Goal: Task Accomplishment & Management: Manage account settings

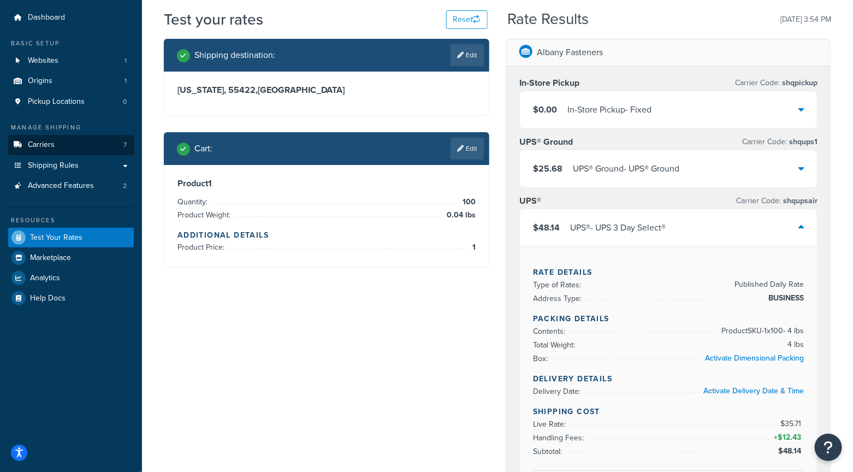
scroll to position [28, 0]
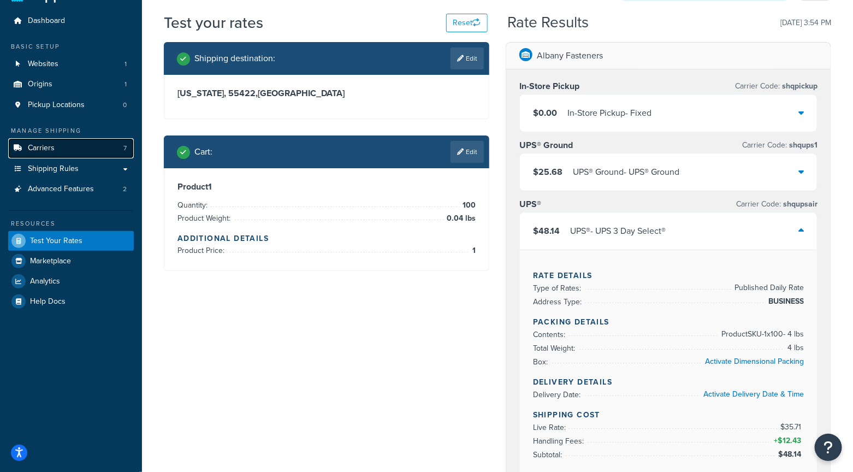
click at [57, 149] on link "Carriers 7" at bounding box center [71, 148] width 126 height 20
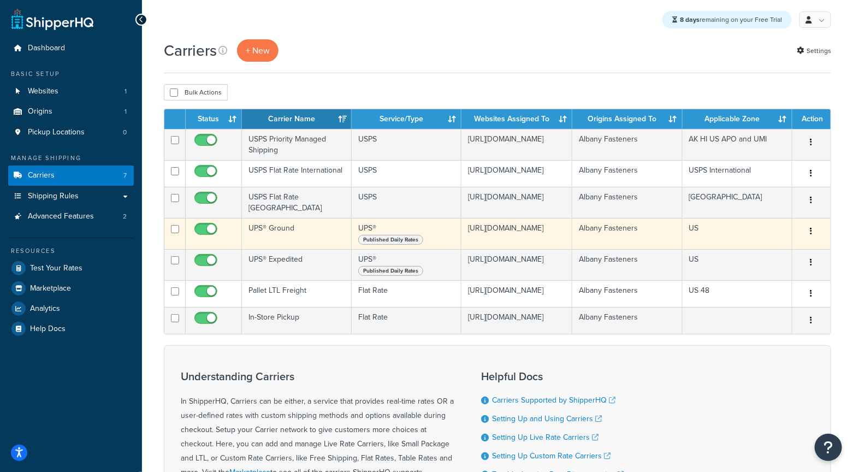
click at [273, 237] on td "UPS® Ground" at bounding box center [297, 233] width 110 height 31
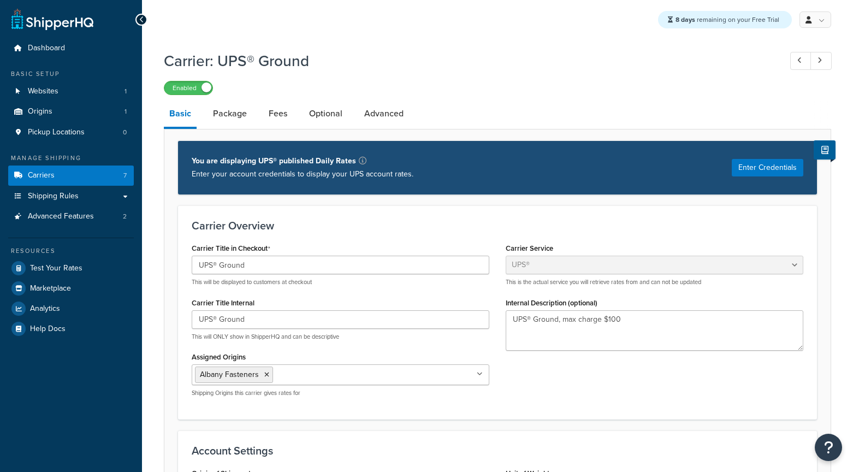
select select "ups"
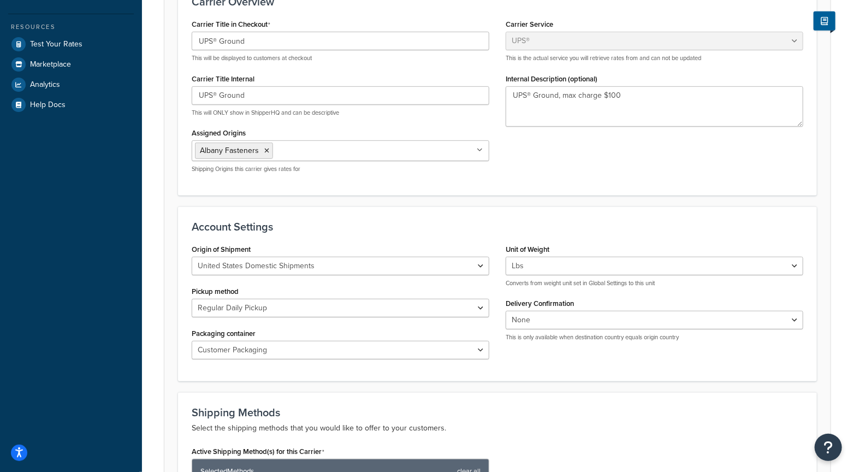
scroll to position [225, 0]
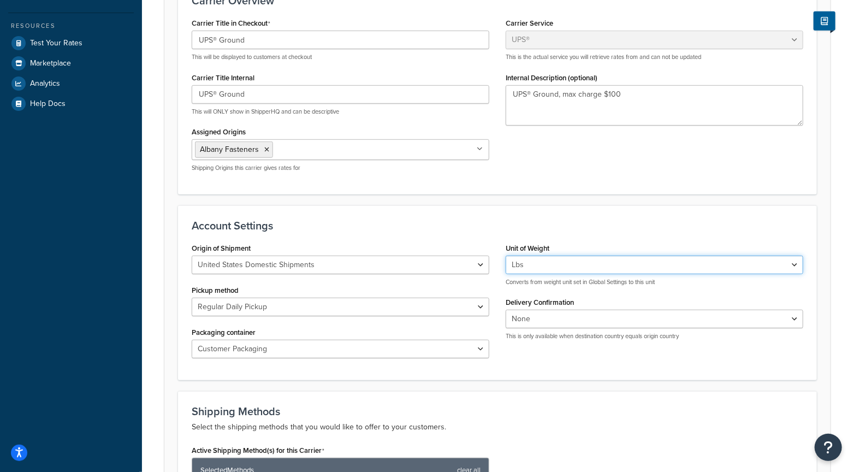
click at [559, 263] on select "Lbs Kgs Convert LBS to KG" at bounding box center [653, 264] width 297 height 19
click at [505, 255] on select "Lbs Kgs Convert LBS to KG" at bounding box center [653, 264] width 297 height 19
click at [678, 265] on select "Lbs Kgs Convert LBS to KG" at bounding box center [653, 264] width 297 height 19
select select "lb"
click at [505, 255] on select "Lbs Kgs Convert LBS to KG" at bounding box center [653, 264] width 297 height 19
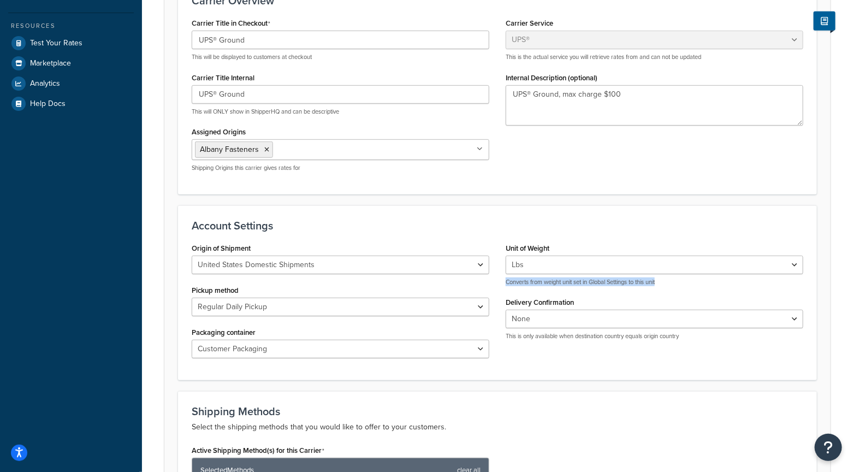
drag, startPoint x: 669, startPoint y: 277, endPoint x: 502, endPoint y: 278, distance: 167.6
click at [502, 278] on div "Unit of Weight Lbs Kgs Convert LBS to KG Converts from weight unit set in Globa…" at bounding box center [654, 294] width 314 height 109
copy p "Converts from weight unit set in Global Settings to this unit"
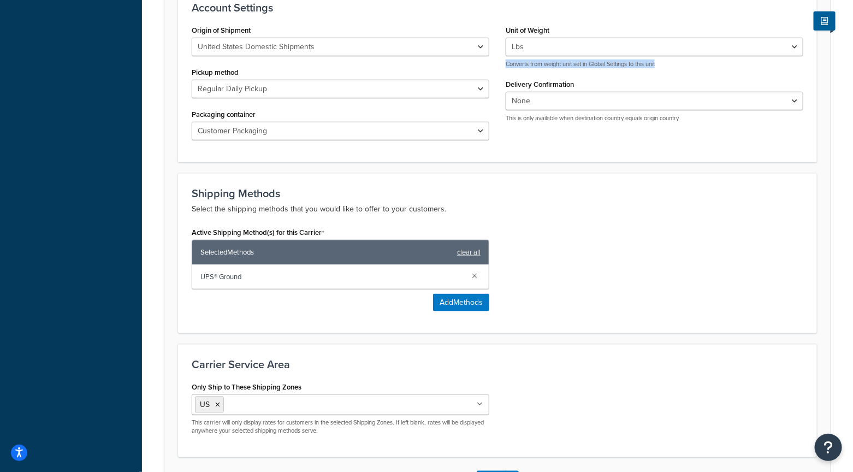
scroll to position [439, 0]
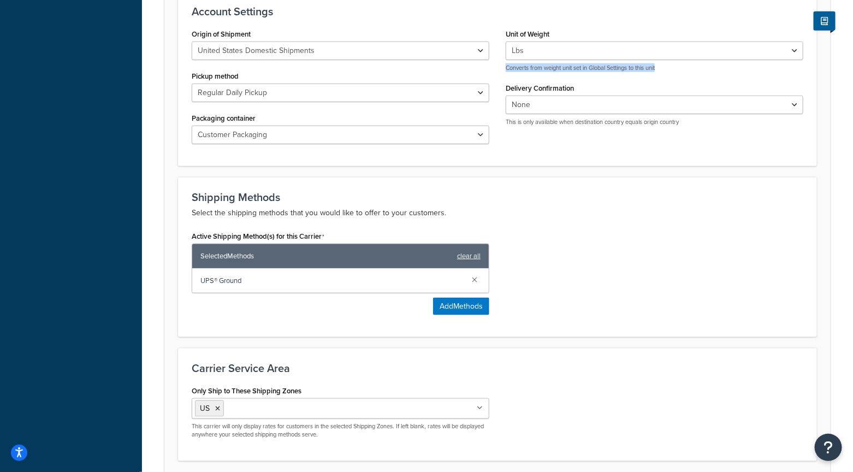
copy p "Converts from weight unit set in Global Settings to this unit"
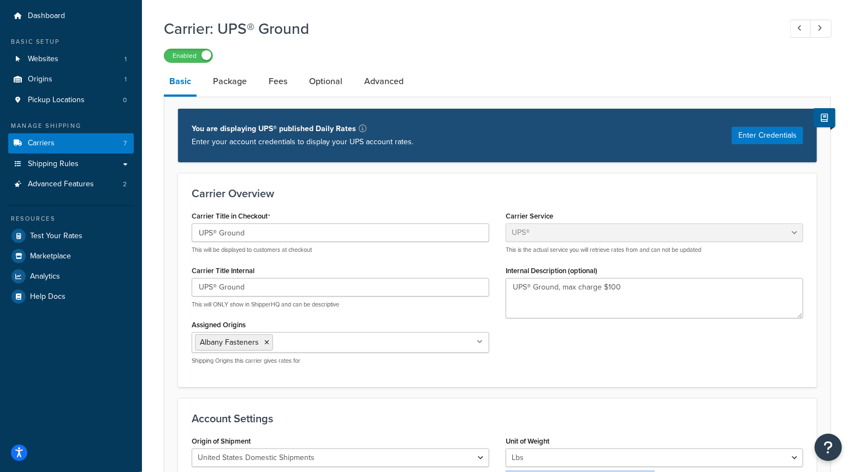
scroll to position [0, 0]
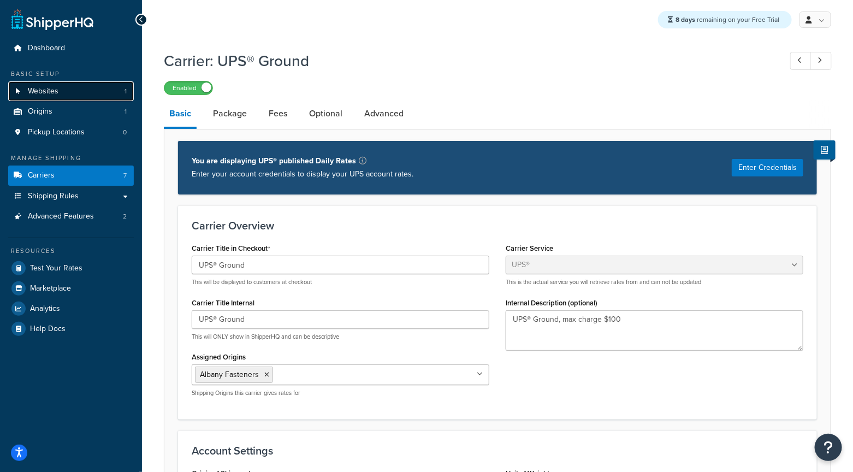
click at [41, 96] on link "Websites 1" at bounding box center [71, 91] width 126 height 20
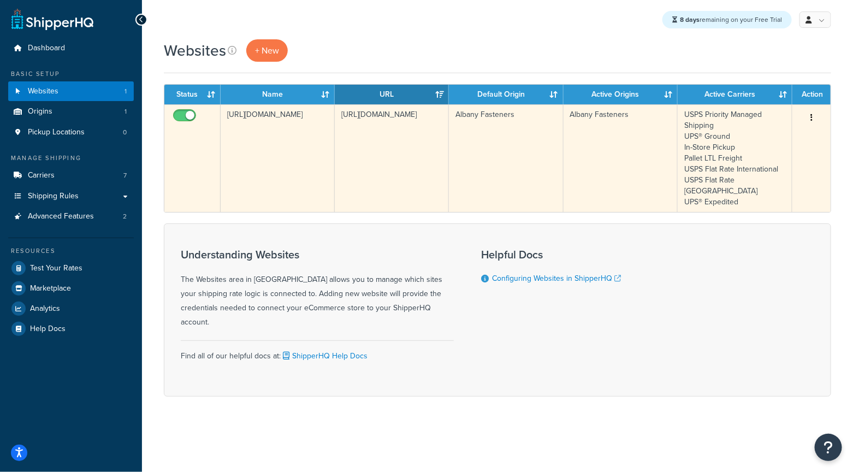
click at [807, 120] on button "button" at bounding box center [810, 117] width 15 height 17
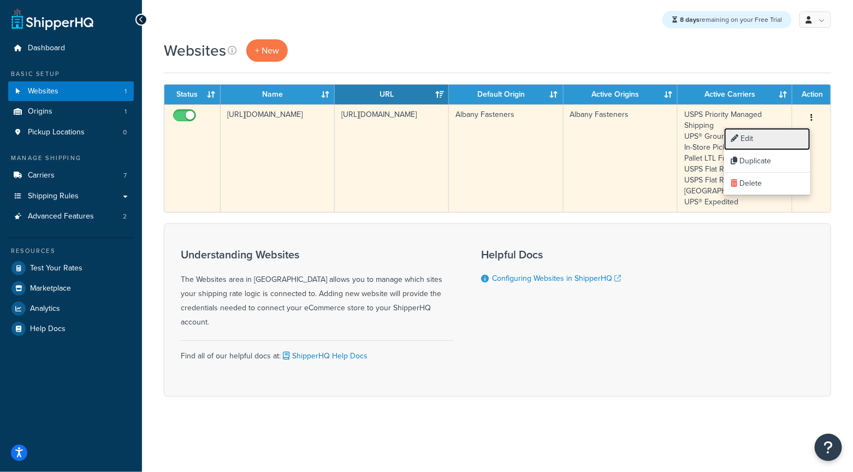
click at [779, 134] on link "Edit" at bounding box center [767, 139] width 86 height 22
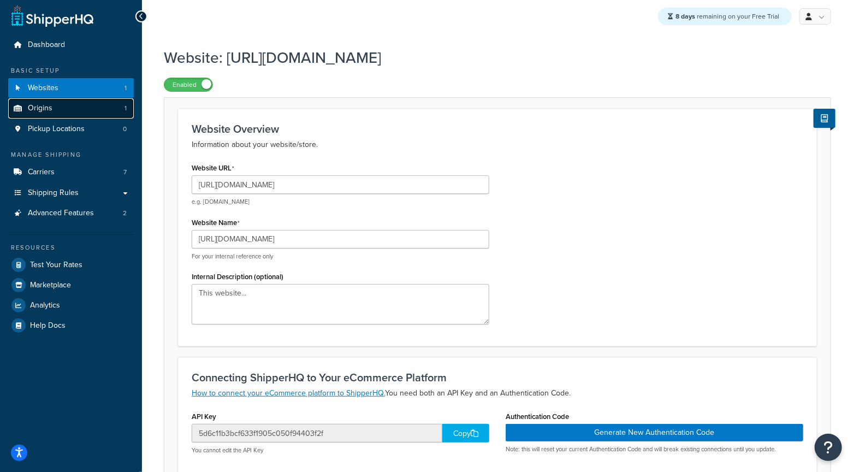
click at [67, 116] on link "Origins 1" at bounding box center [71, 108] width 126 height 20
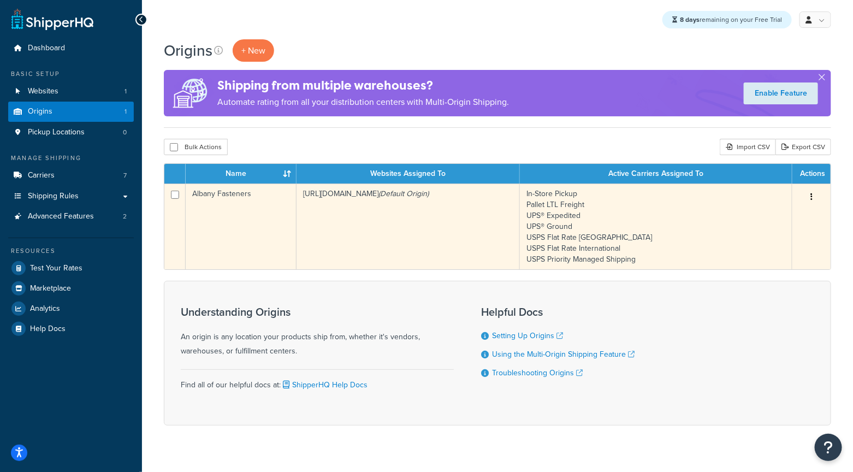
click at [356, 197] on td "https://fd6mo7tean5b4-main-bvxea6i.us-2.tst.site (Default Origin)" at bounding box center [407, 226] width 223 height 86
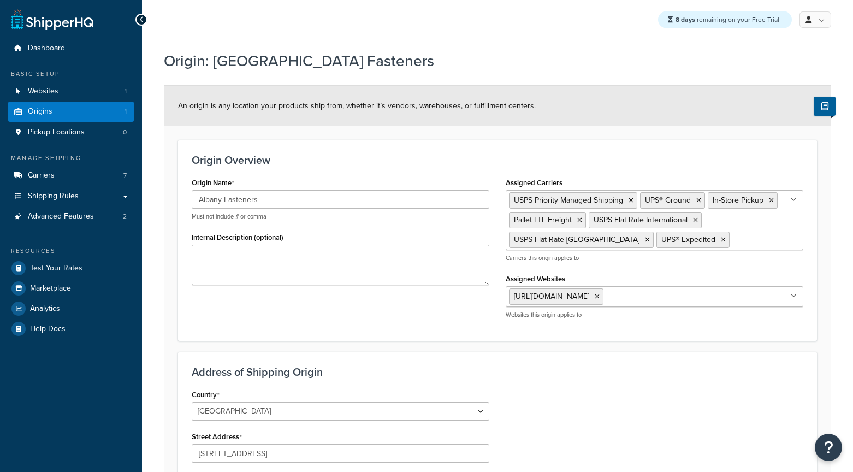
select select "30"
click at [70, 185] on link "Carriers 7" at bounding box center [71, 175] width 126 height 20
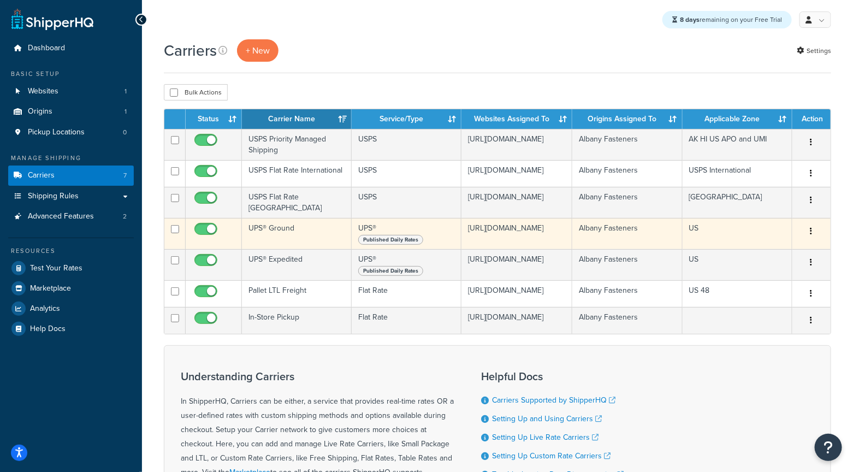
click at [816, 232] on button "button" at bounding box center [810, 231] width 15 height 17
click at [774, 254] on link "Edit" at bounding box center [767, 257] width 86 height 22
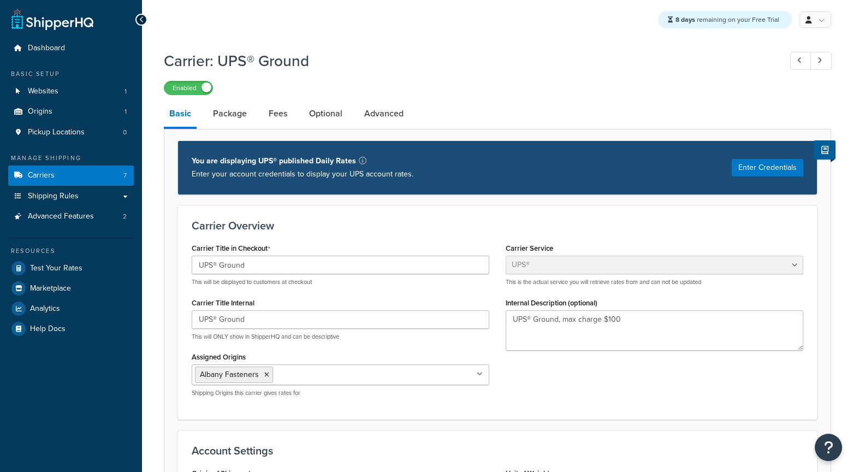
select select "ups"
click at [366, 110] on link "Advanced" at bounding box center [384, 113] width 50 height 26
select select "false"
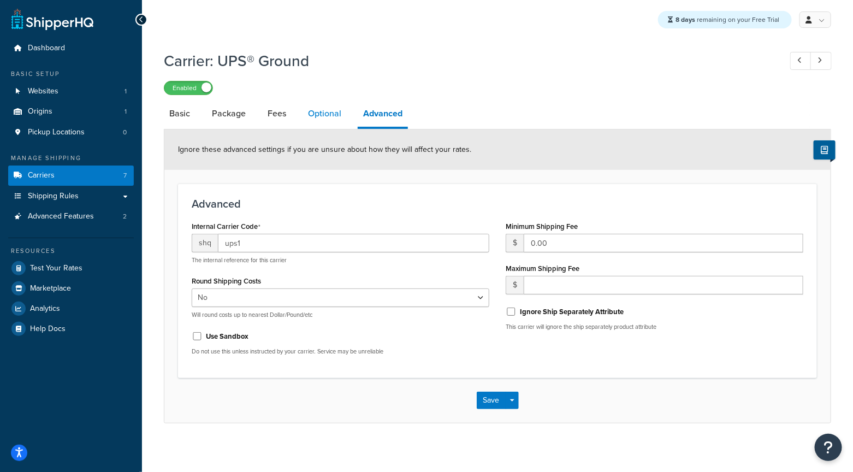
click at [325, 118] on link "Optional" at bounding box center [324, 113] width 44 height 26
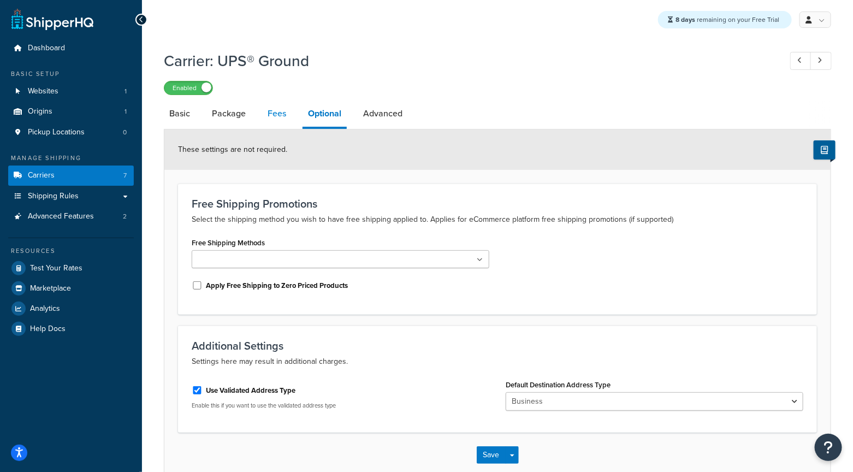
click at [270, 116] on link "Fees" at bounding box center [276, 113] width 29 height 26
select select "AFTER"
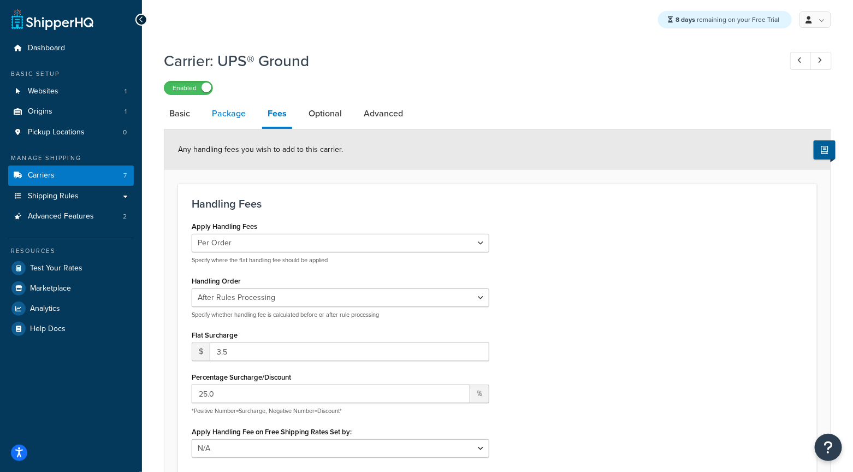
click at [237, 107] on link "Package" at bounding box center [228, 113] width 45 height 26
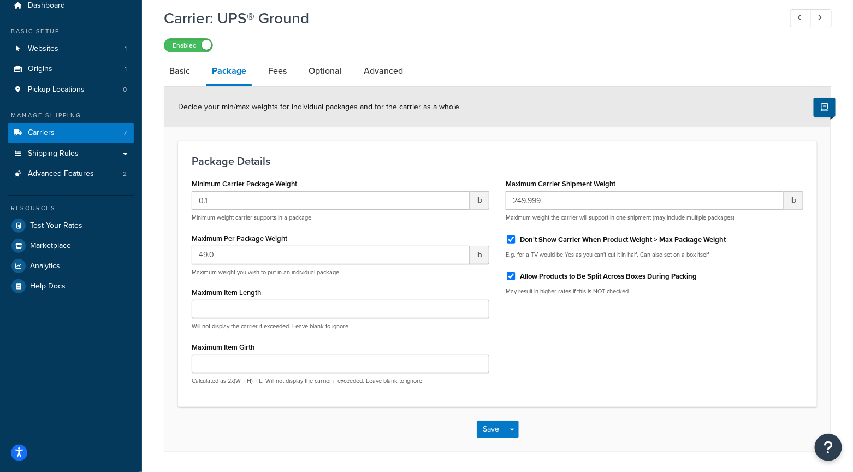
scroll to position [77, 0]
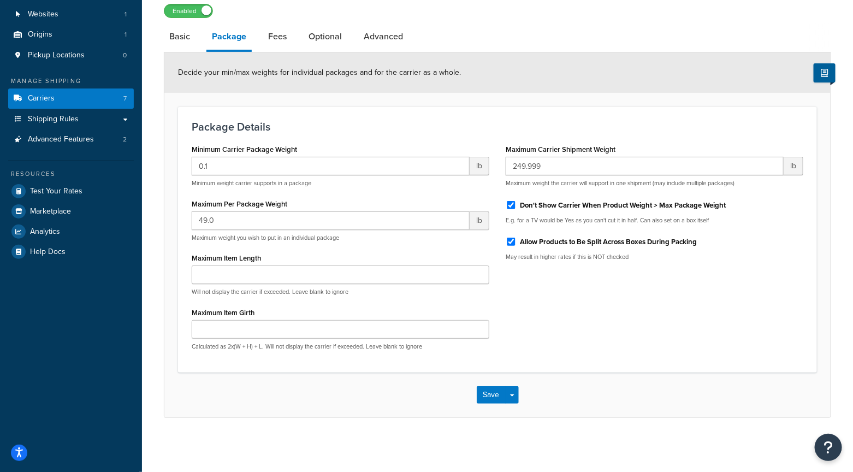
click at [486, 162] on span "lb" at bounding box center [479, 166] width 20 height 19
click at [190, 42] on link "Basic" at bounding box center [180, 36] width 32 height 26
select select "ups"
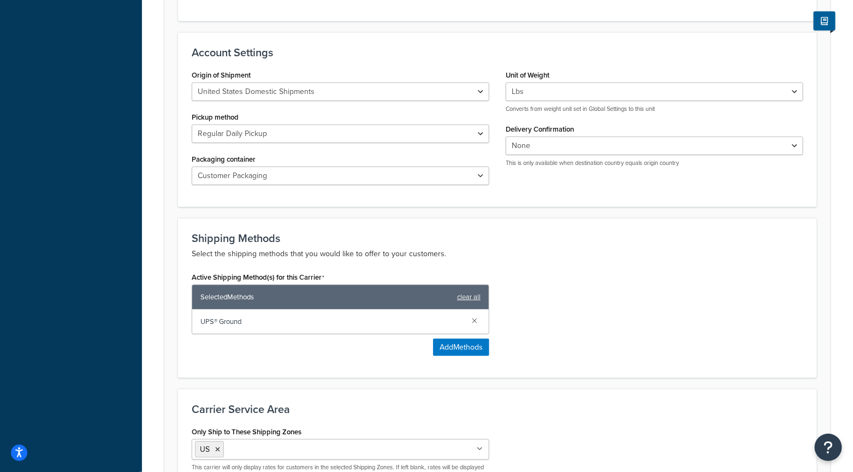
scroll to position [407, 0]
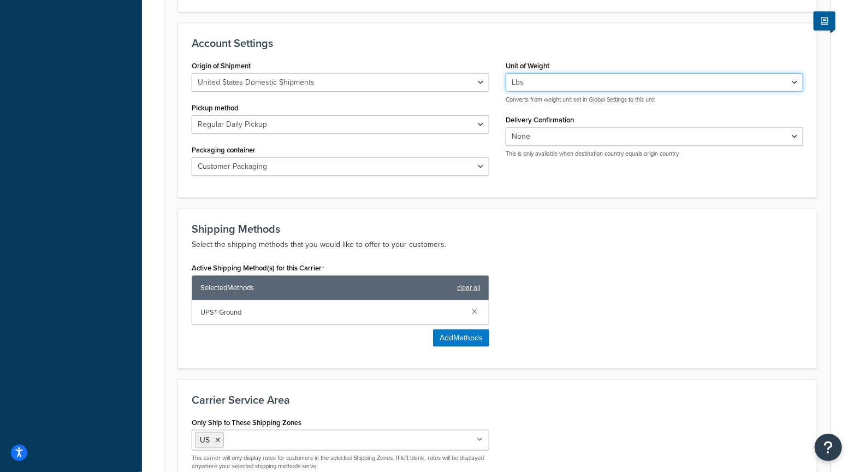
click at [581, 84] on select "Lbs Kgs Convert LBS to KG" at bounding box center [653, 82] width 297 height 19
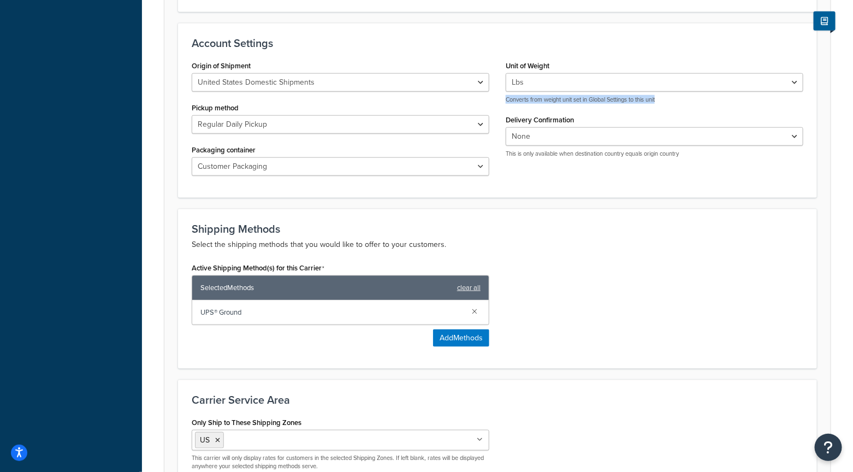
drag, startPoint x: 666, startPoint y: 100, endPoint x: 498, endPoint y: 97, distance: 168.1
click at [498, 97] on div "Unit of Weight Lbs Kgs Convert LBS to KG Converts from weight unit set in Globa…" at bounding box center [654, 112] width 314 height 109
copy p "Converts from weight unit set in Global Settings to this unit"
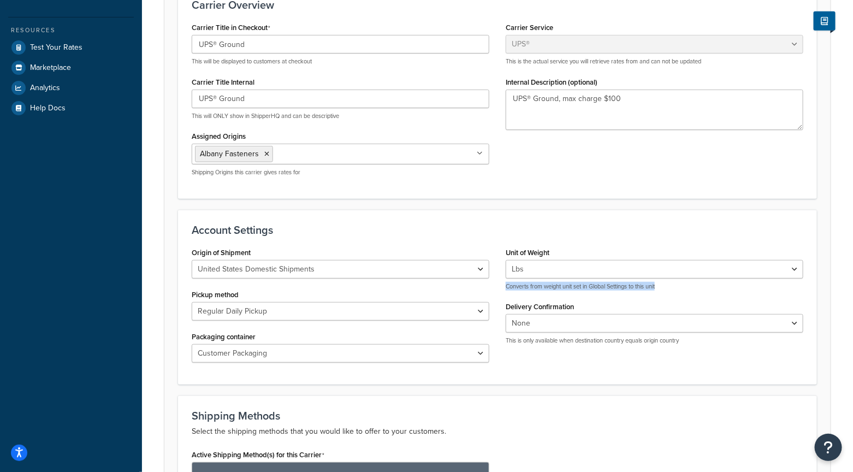
scroll to position [0, 0]
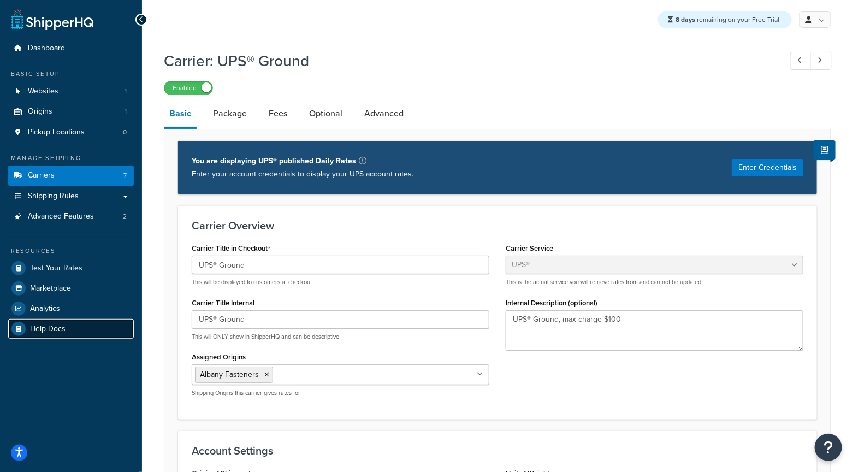
click at [38, 330] on span "Help Docs" at bounding box center [47, 328] width 35 height 9
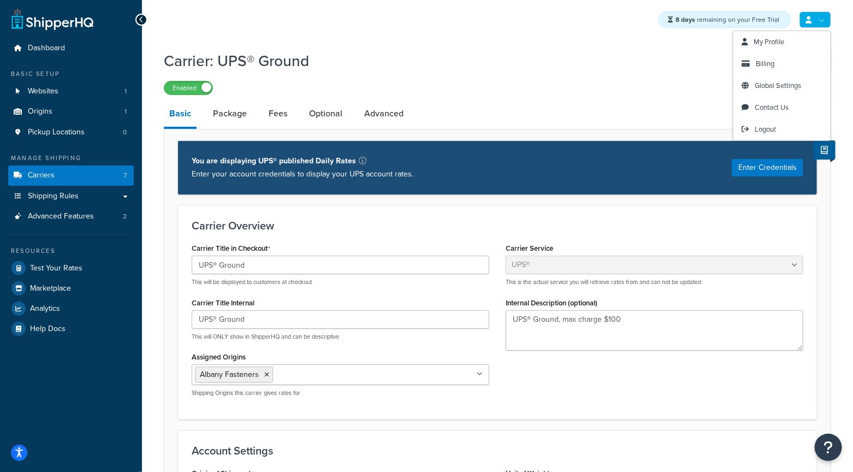
click at [823, 17] on link at bounding box center [815, 19] width 32 height 16
click at [782, 87] on span "Global Settings" at bounding box center [777, 85] width 46 height 10
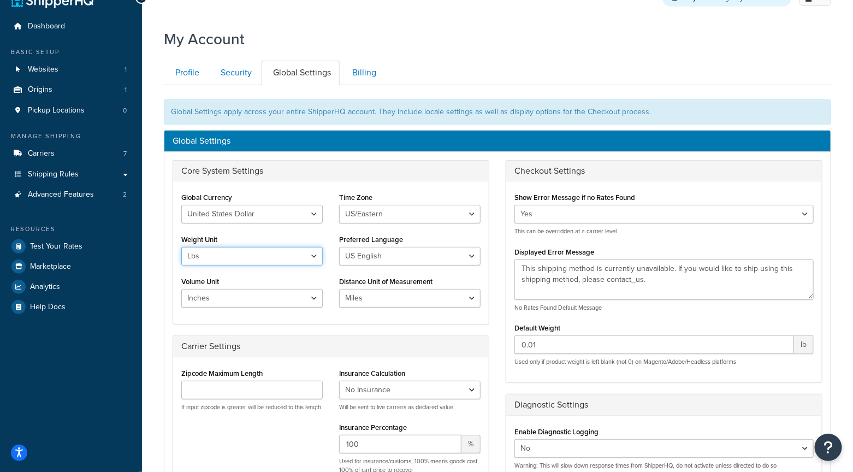
click at [289, 248] on select "Lbs Kgs" at bounding box center [251, 256] width 141 height 19
select select "kg"
click at [181, 247] on select "Lbs Kgs" at bounding box center [251, 256] width 141 height 19
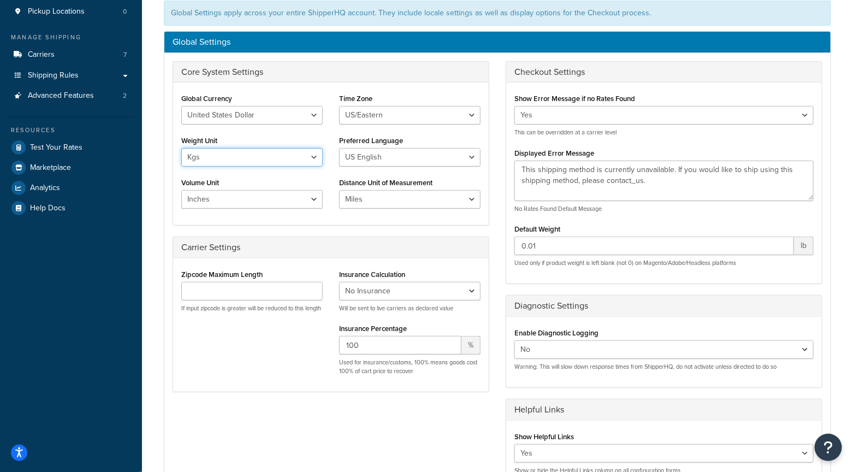
scroll to position [153, 0]
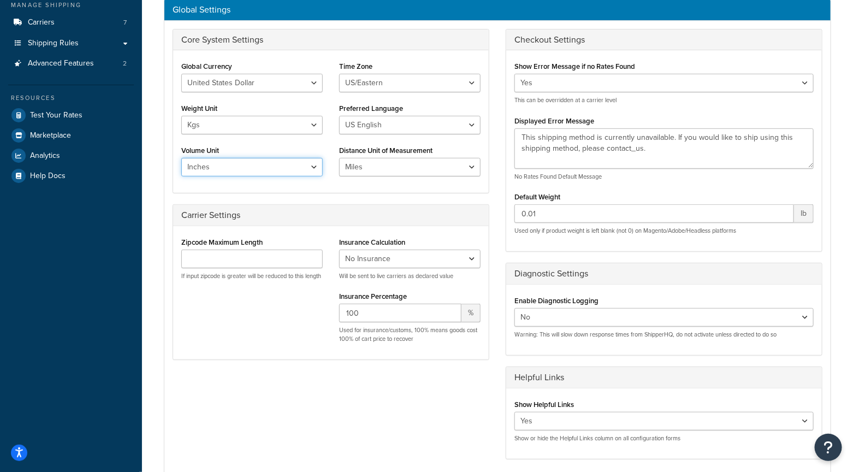
click at [306, 158] on select "Inches Centimetres Feet Yards Metres" at bounding box center [251, 167] width 141 height 19
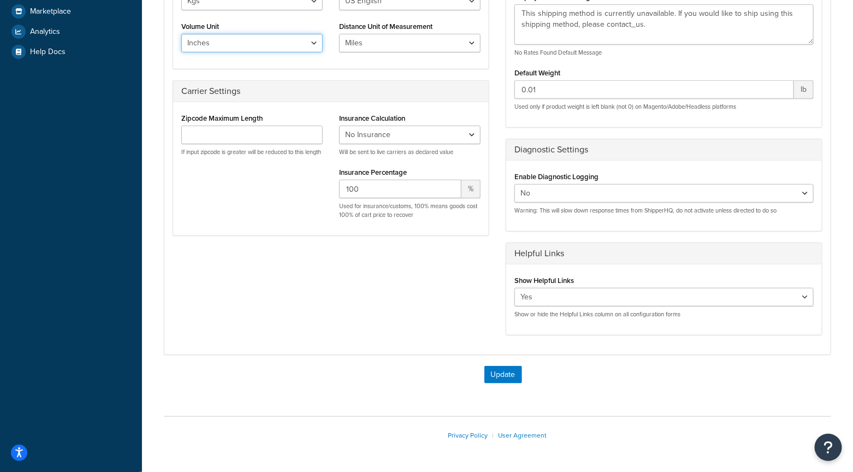
scroll to position [282, 0]
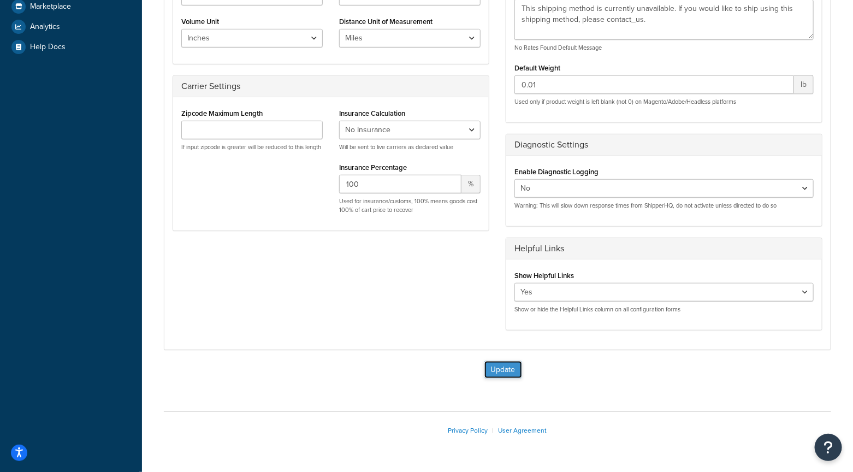
click at [511, 368] on button "Update" at bounding box center [503, 369] width 38 height 17
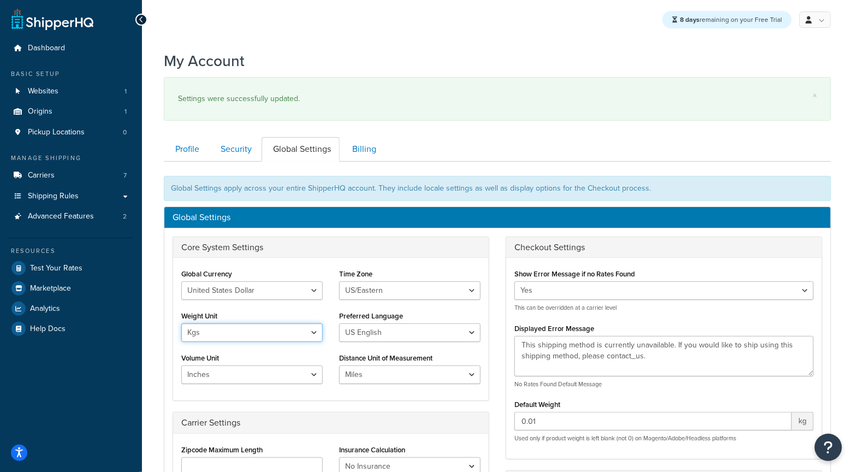
click at [293, 332] on select "Lbs Kgs" at bounding box center [251, 332] width 141 height 19
select select "lb"
click at [181, 323] on select "Lbs Kgs" at bounding box center [251, 332] width 141 height 19
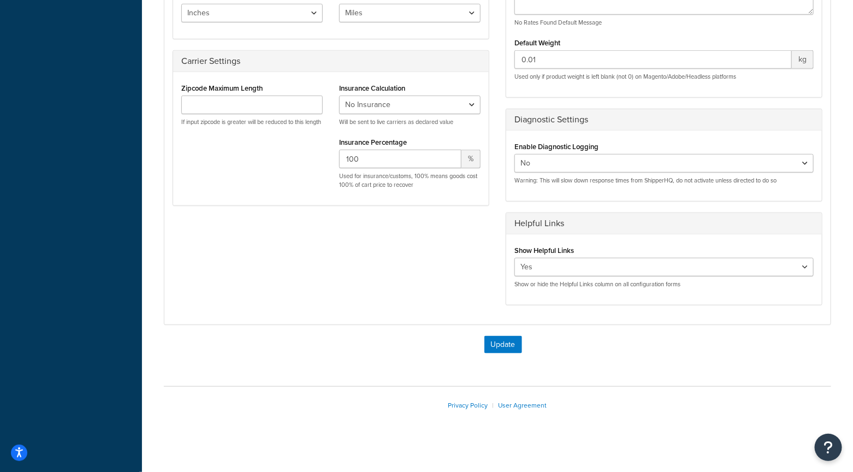
scroll to position [364, 0]
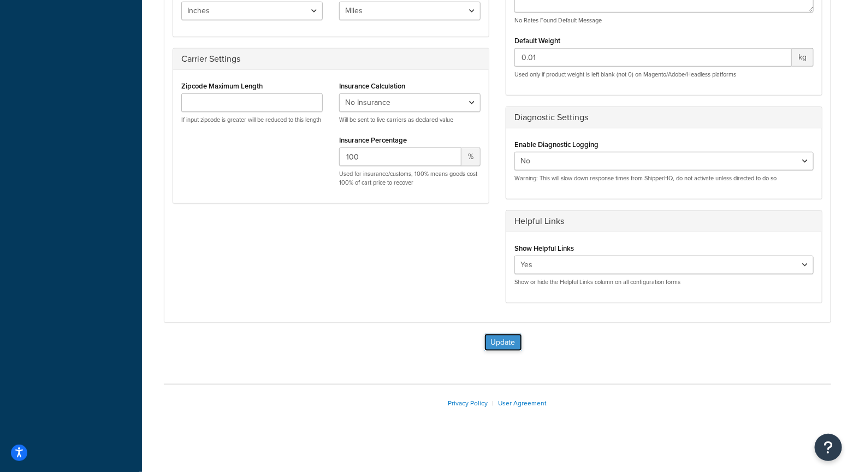
click at [500, 334] on button "Update" at bounding box center [503, 342] width 38 height 17
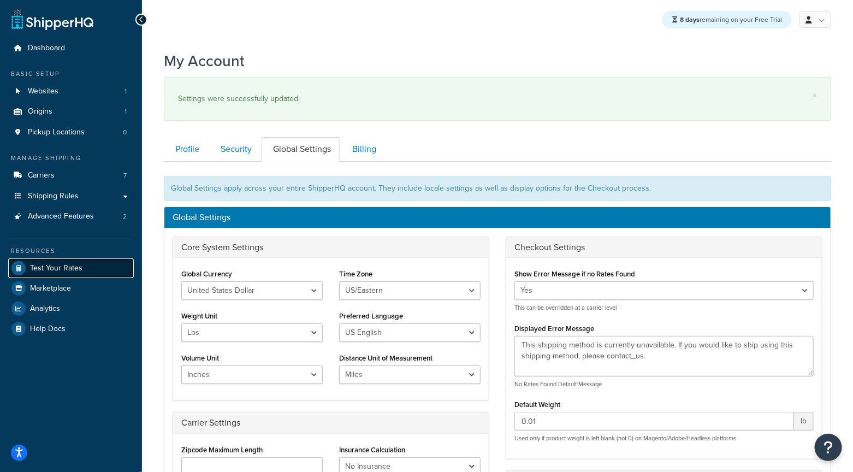
click at [52, 267] on span "Test Your Rates" at bounding box center [56, 268] width 52 height 9
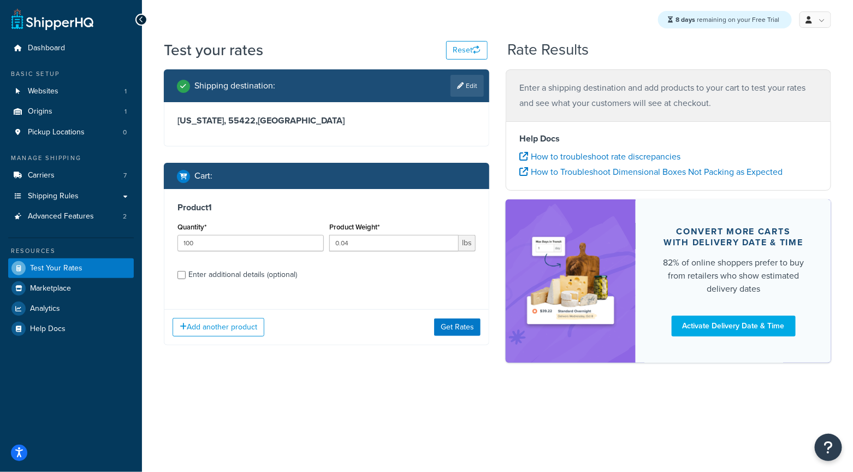
click at [465, 241] on span "lbs" at bounding box center [467, 243] width 17 height 16
click at [471, 326] on button "Get Rates" at bounding box center [457, 326] width 46 height 17
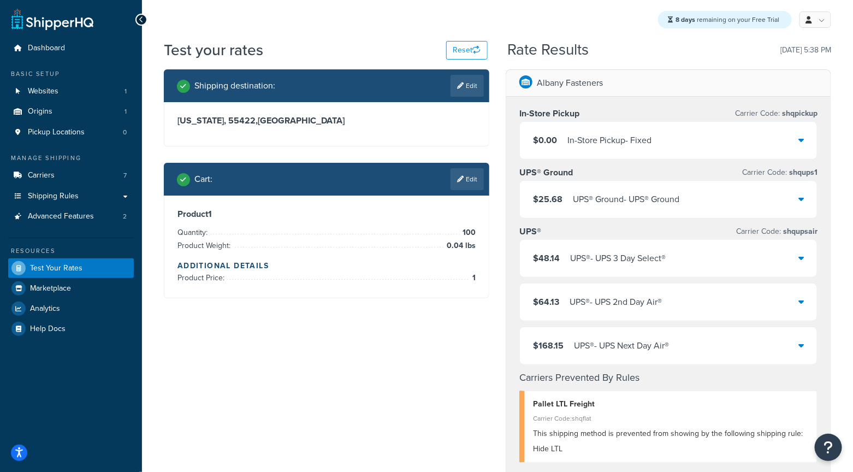
click at [624, 193] on div "UPS® Ground - UPS® Ground" at bounding box center [626, 199] width 106 height 15
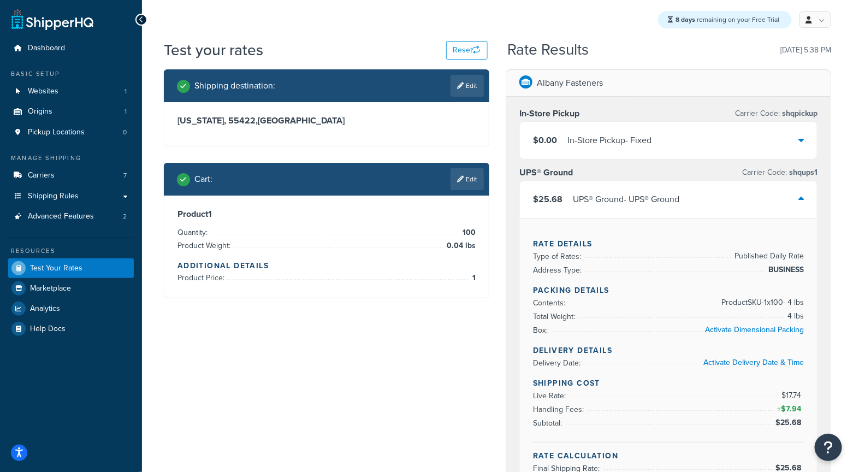
click at [624, 193] on div "UPS® Ground - UPS® Ground" at bounding box center [626, 199] width 106 height 15
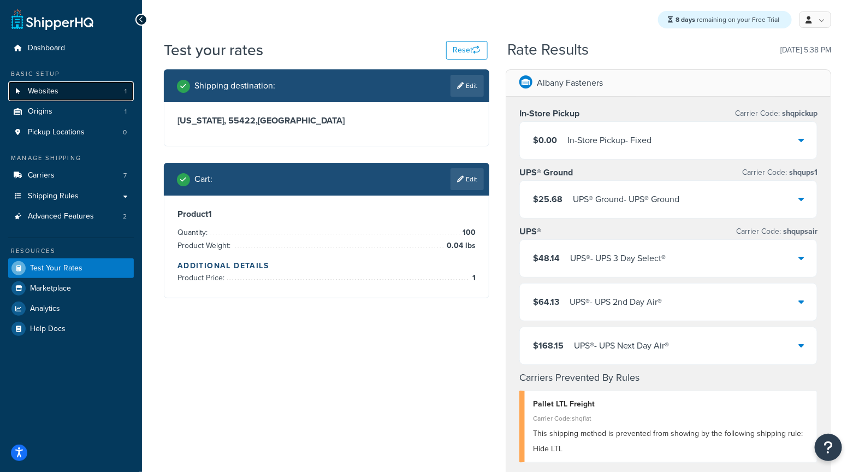
click at [62, 90] on link "Websites 1" at bounding box center [71, 91] width 126 height 20
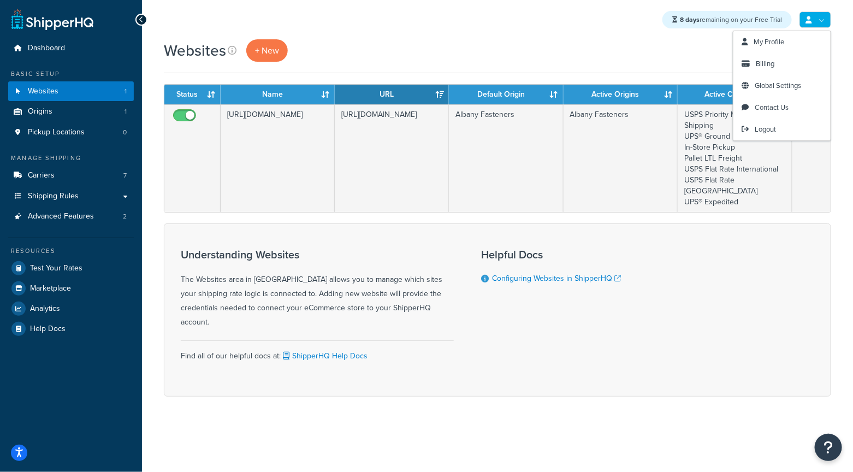
click at [801, 22] on link at bounding box center [815, 19] width 32 height 16
click at [771, 45] on span "My Profile" at bounding box center [768, 42] width 31 height 10
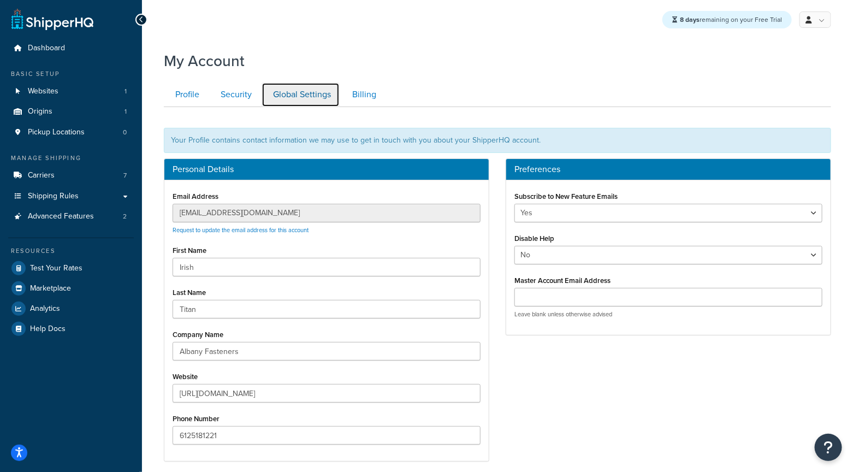
click at [309, 93] on link "Global Settings" at bounding box center [300, 94] width 78 height 25
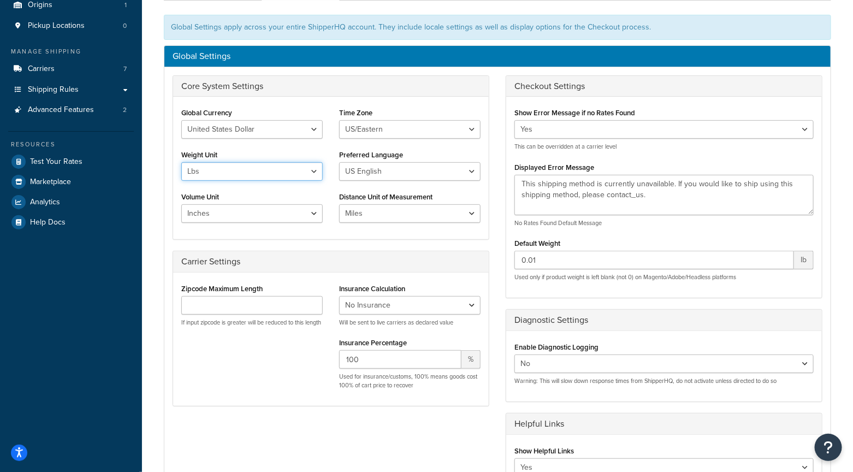
click at [262, 170] on select "Lbs Kgs" at bounding box center [251, 171] width 141 height 19
select select "kg"
click at [181, 162] on select "Lbs Kgs" at bounding box center [251, 171] width 141 height 19
click at [247, 221] on select "Inches Centimetres Feet Yards Metres" at bounding box center [251, 213] width 141 height 19
click at [315, 213] on select "Inches Centimetres Feet Yards Metres" at bounding box center [251, 213] width 141 height 19
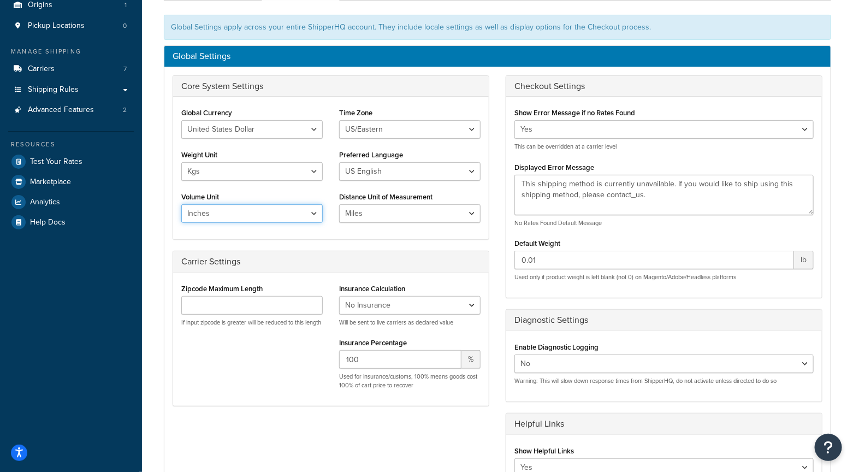
click at [315, 213] on select "Inches Centimetres Feet Yards Metres" at bounding box center [251, 213] width 141 height 19
select select "cm"
click at [181, 204] on select "Inches Centimetres Feet Yards Metres" at bounding box center [251, 213] width 141 height 19
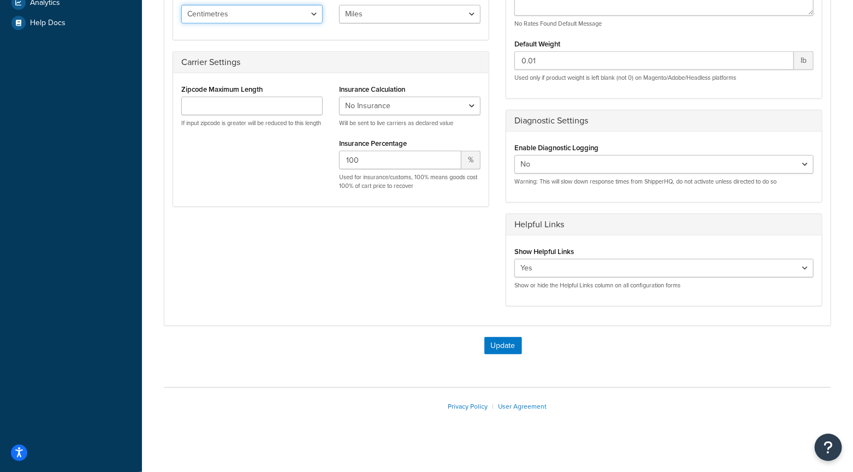
scroll to position [309, 0]
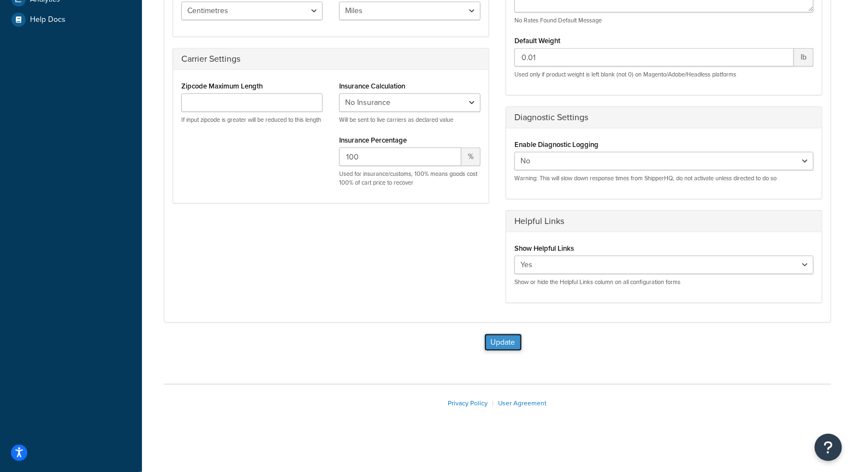
click at [503, 340] on button "Update" at bounding box center [503, 342] width 38 height 17
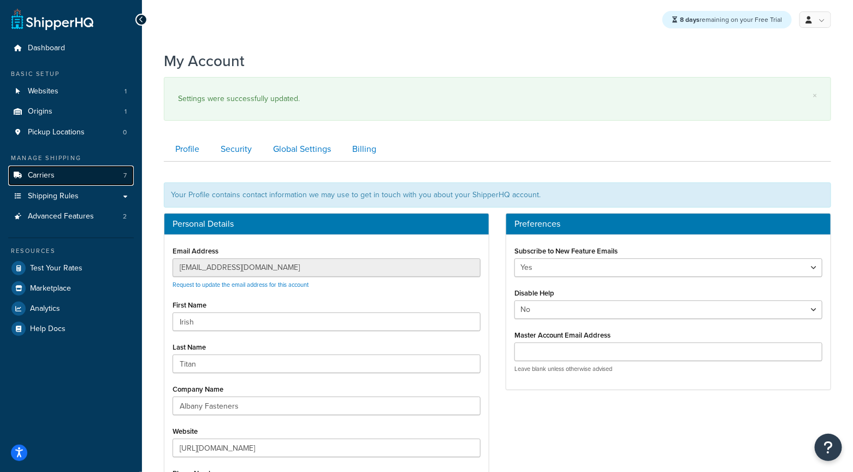
click at [43, 174] on span "Carriers" at bounding box center [41, 175] width 27 height 9
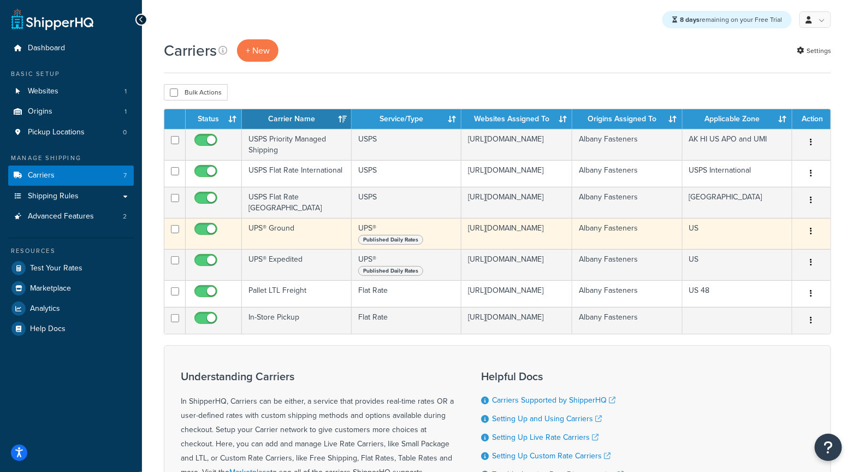
click at [266, 224] on td "UPS® Ground" at bounding box center [297, 233] width 110 height 31
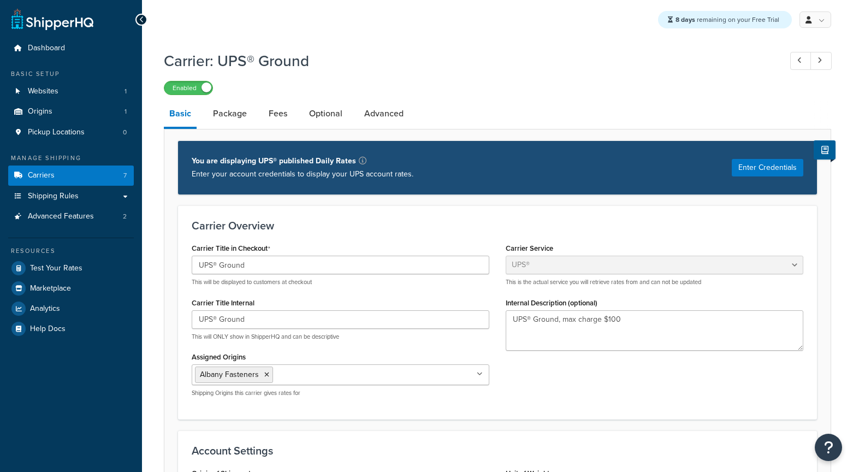
select select "ups"
click at [235, 123] on link "Package" at bounding box center [229, 113] width 45 height 26
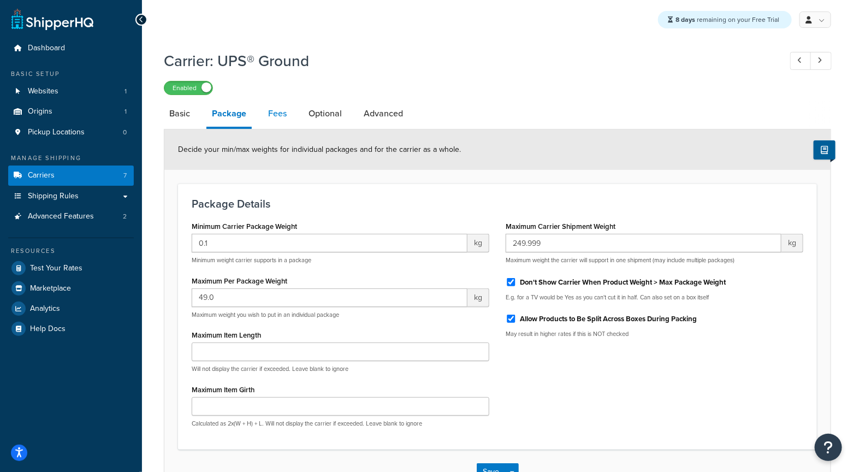
click at [276, 115] on link "Fees" at bounding box center [277, 113] width 29 height 26
select select "AFTER"
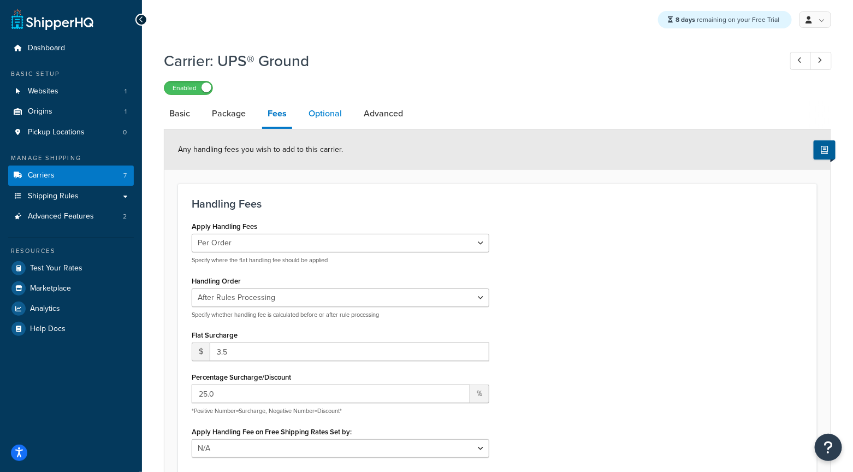
click at [334, 116] on link "Optional" at bounding box center [325, 113] width 44 height 26
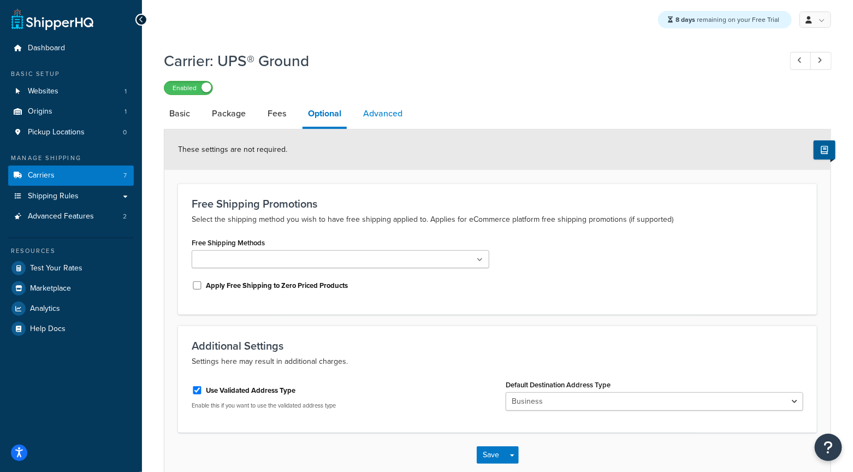
click at [367, 115] on link "Advanced" at bounding box center [383, 113] width 50 height 26
select select "false"
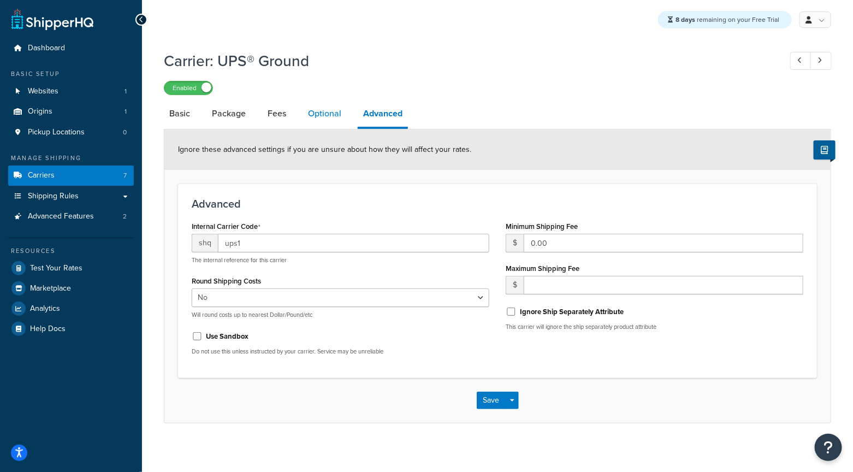
click at [313, 114] on link "Optional" at bounding box center [324, 113] width 44 height 26
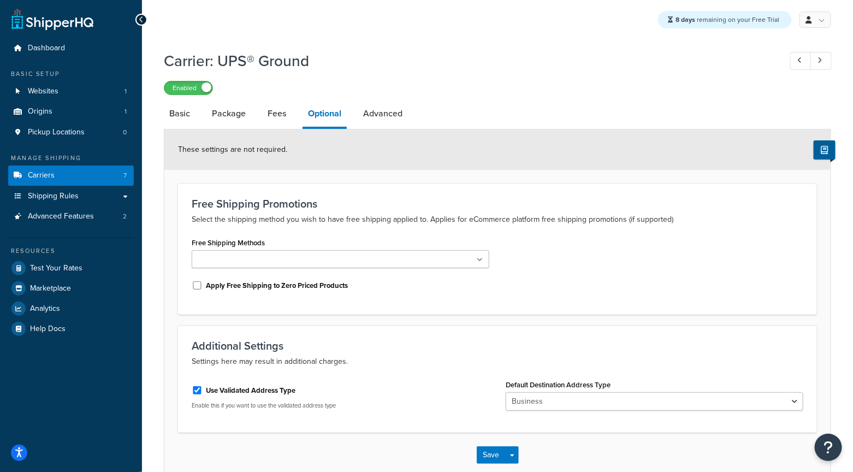
scroll to position [60, 0]
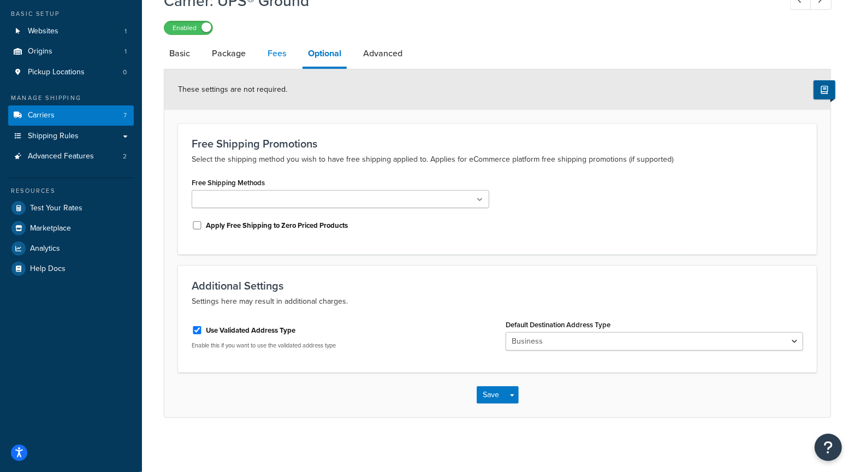
click at [282, 63] on link "Fees" at bounding box center [276, 53] width 29 height 26
select select "AFTER"
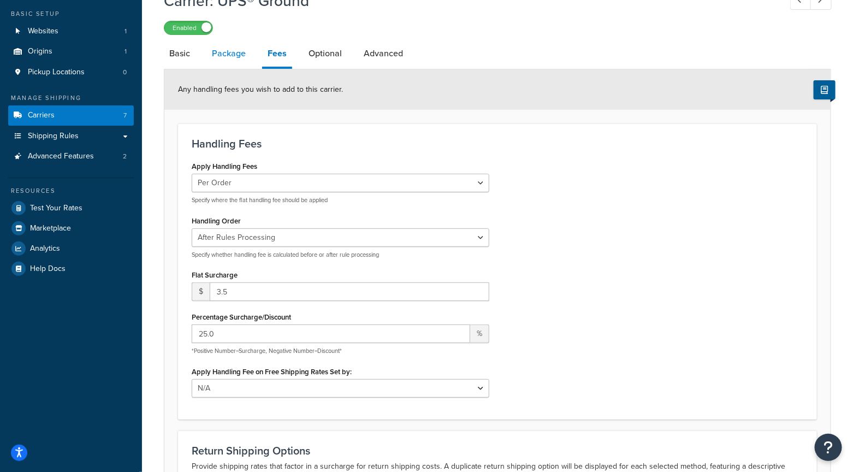
click at [232, 57] on link "Package" at bounding box center [228, 53] width 45 height 26
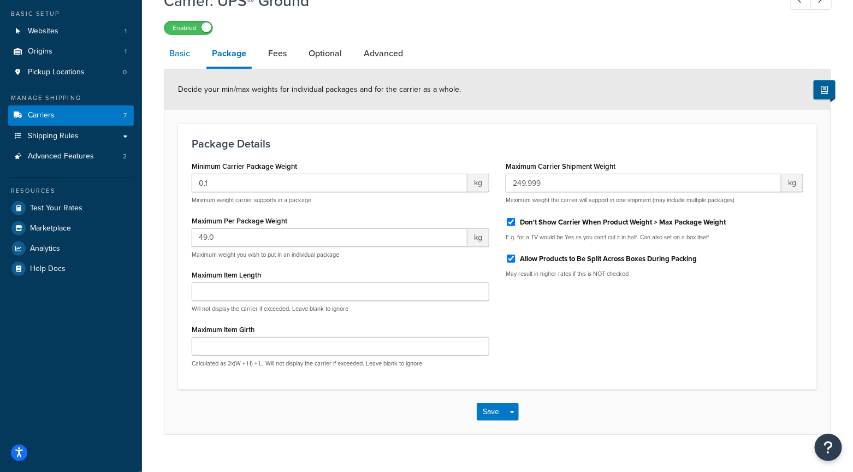
click at [189, 57] on link "Basic" at bounding box center [180, 53] width 32 height 26
select select "ups"
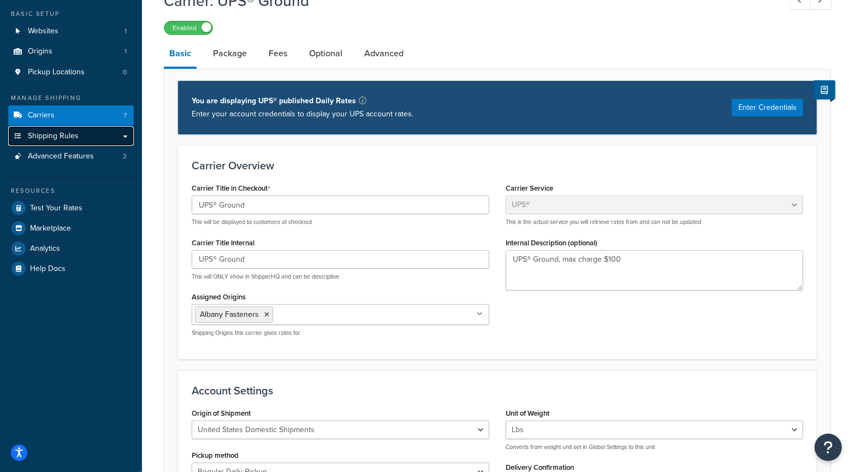
click at [78, 141] on link "Shipping Rules" at bounding box center [71, 136] width 126 height 20
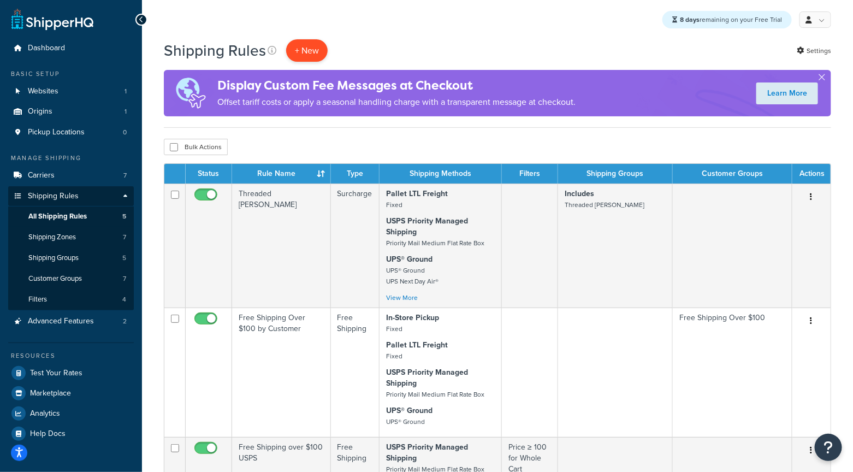
click at [321, 49] on p "+ New" at bounding box center [306, 50] width 41 height 22
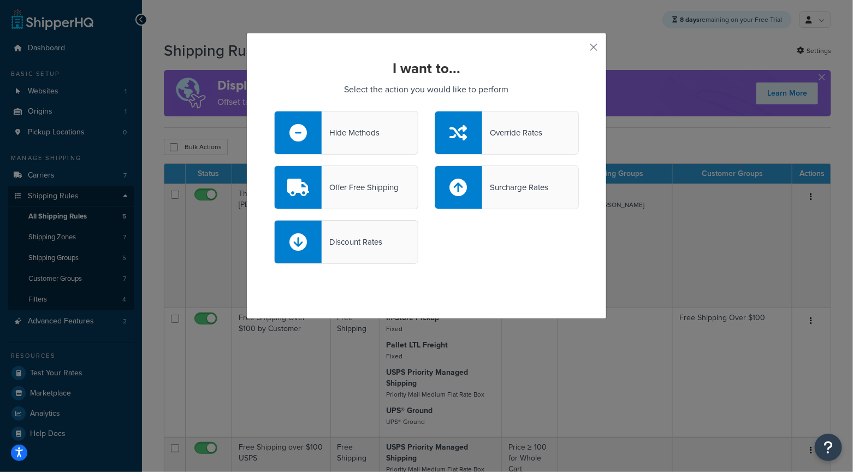
click at [341, 129] on div "Hide Methods" at bounding box center [351, 132] width 58 height 15
click at [0, 0] on input "Hide Methods" at bounding box center [0, 0] width 0 height 0
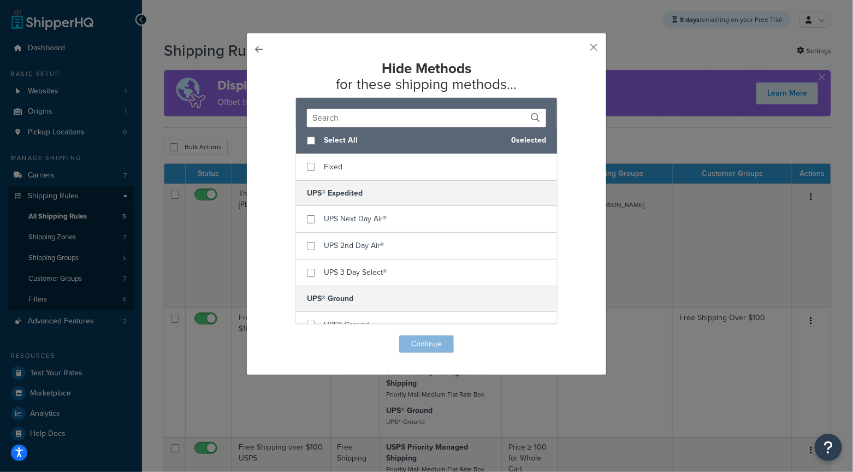
scroll to position [122, 0]
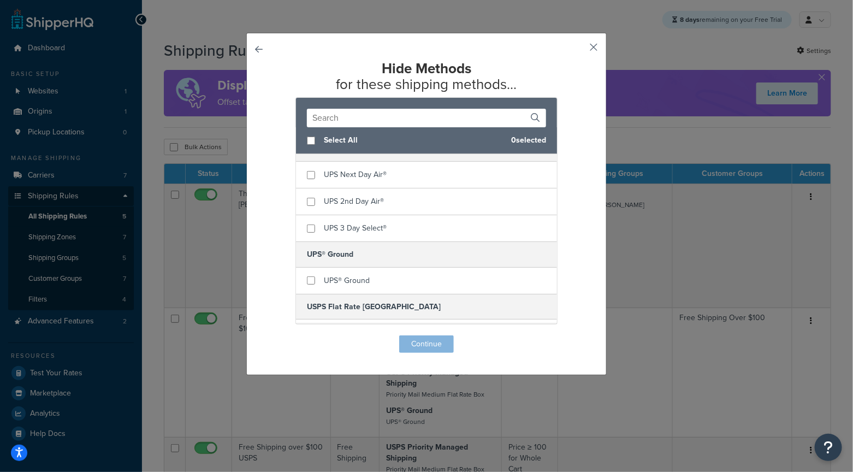
click at [579, 50] on button "button" at bounding box center [577, 51] width 3 height 3
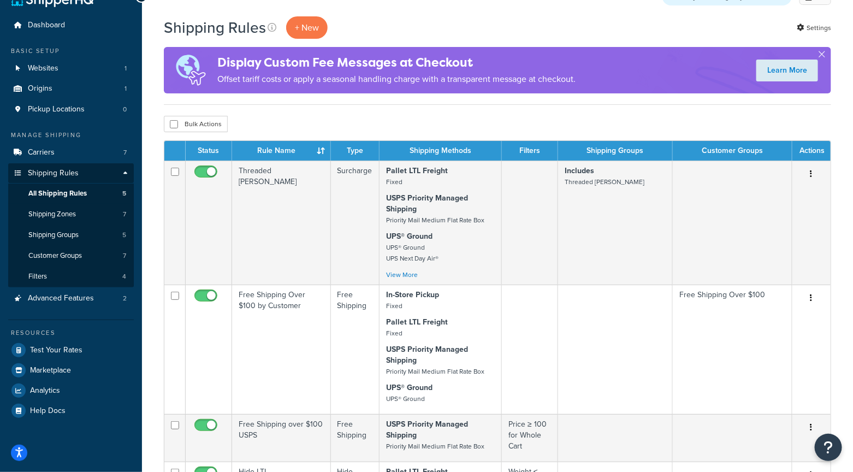
scroll to position [11, 0]
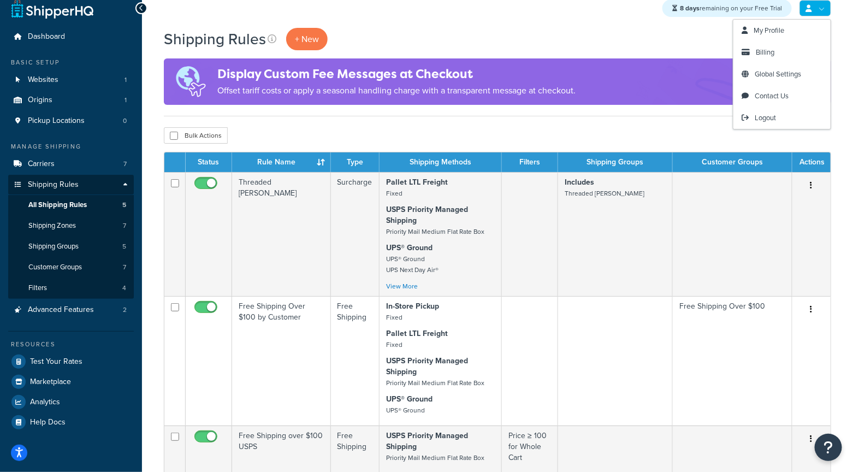
click at [814, 10] on link at bounding box center [815, 8] width 32 height 16
click at [766, 78] on span "Global Settings" at bounding box center [777, 74] width 46 height 10
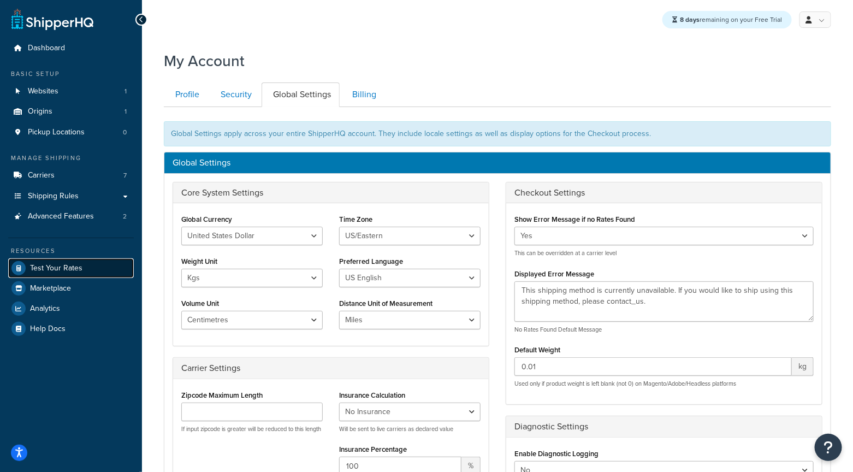
click at [66, 264] on span "Test Your Rates" at bounding box center [56, 268] width 52 height 9
